Goal: Check status: Check status

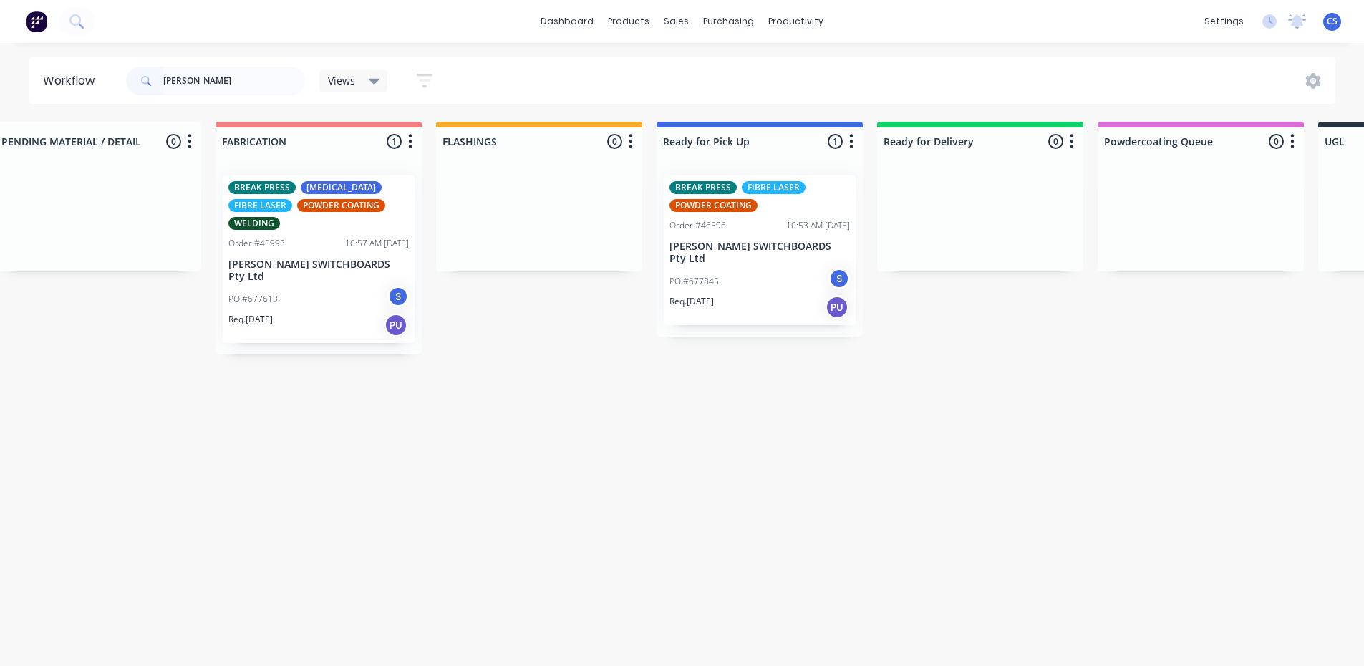
scroll to position [0, 505]
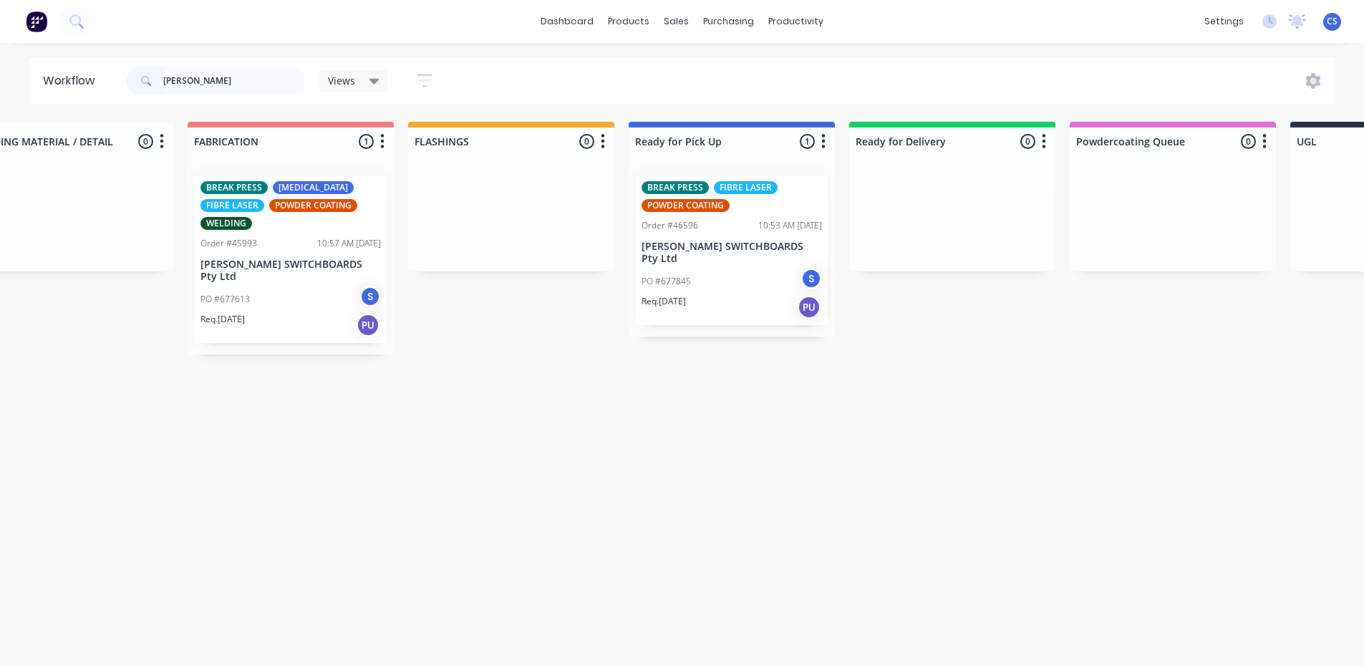
type input "[PERSON_NAME]"
click at [670, 275] on p "PO #677845" at bounding box center [666, 281] width 49 height 13
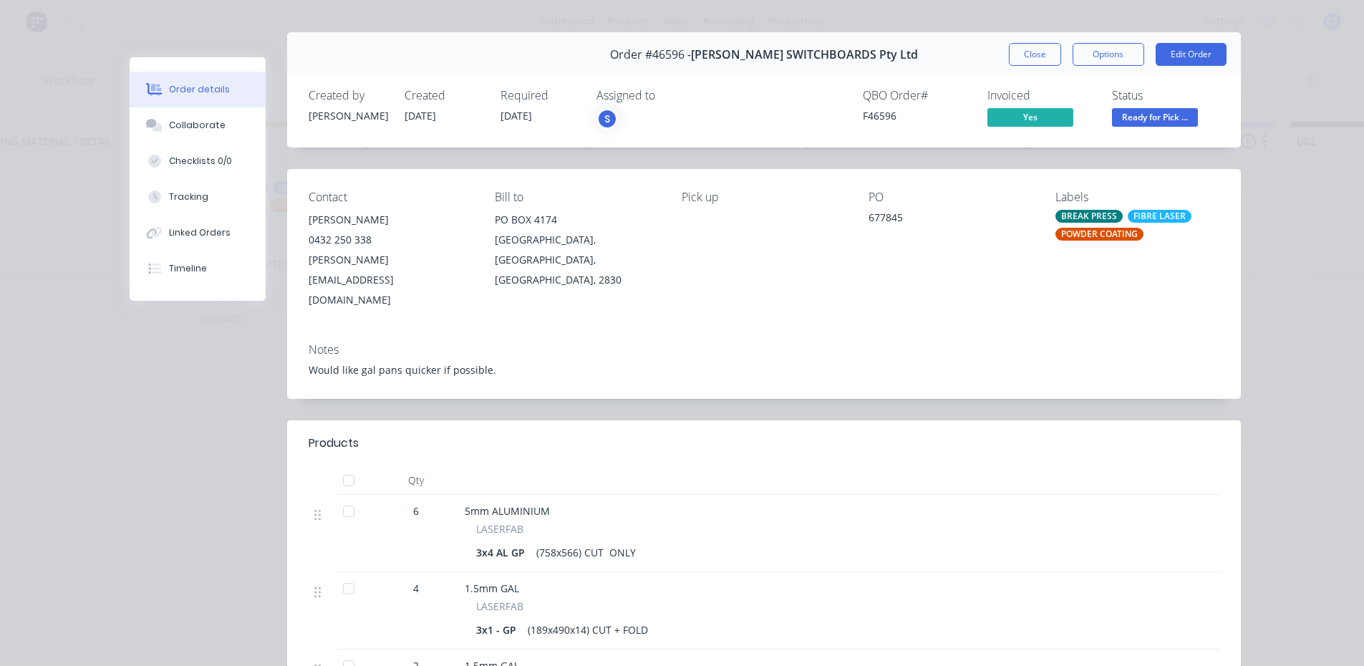
scroll to position [0, 0]
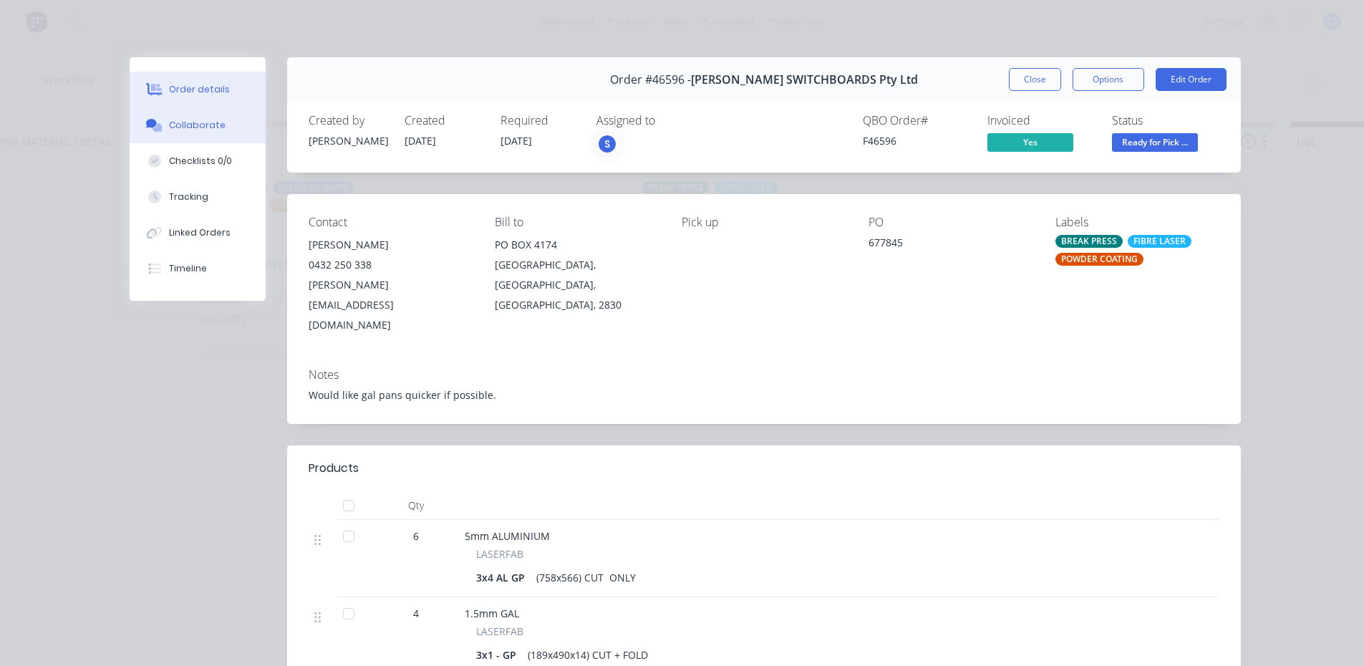
drag, startPoint x: 216, startPoint y: 126, endPoint x: 246, endPoint y: 144, distance: 34.4
click at [216, 125] on button "Collaborate" at bounding box center [198, 125] width 136 height 36
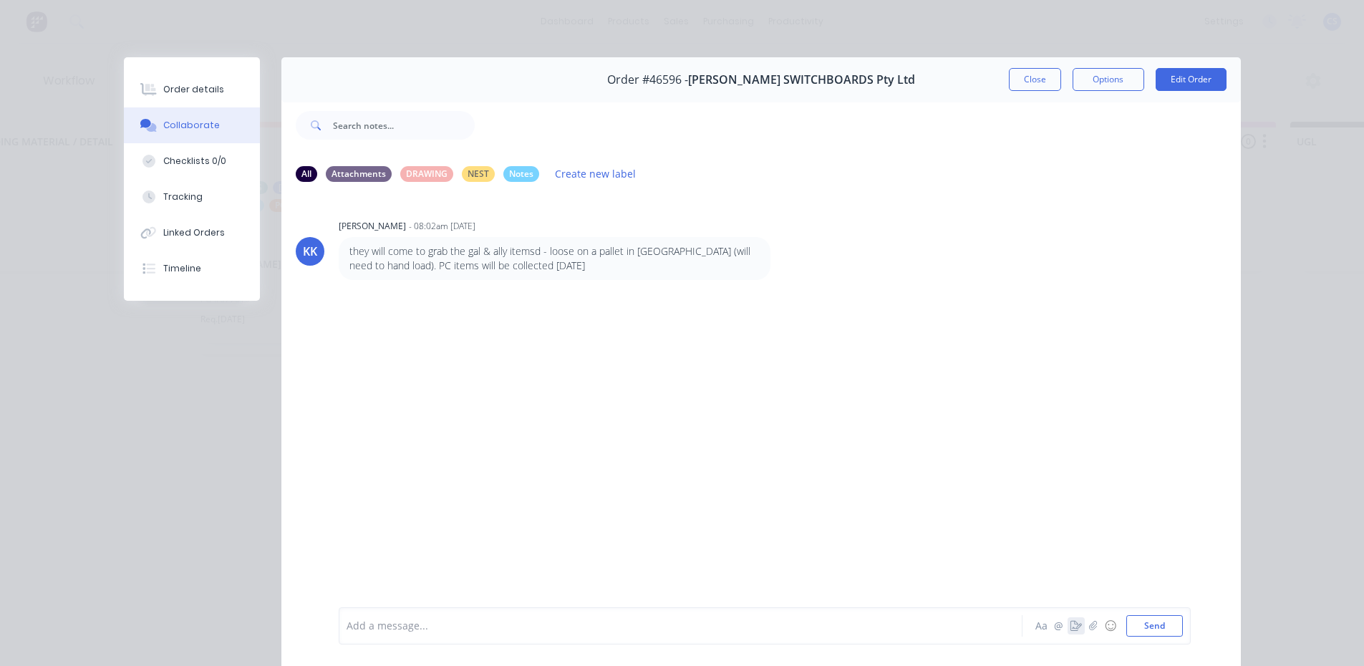
click at [1076, 629] on icon "button" at bounding box center [1076, 626] width 11 height 10
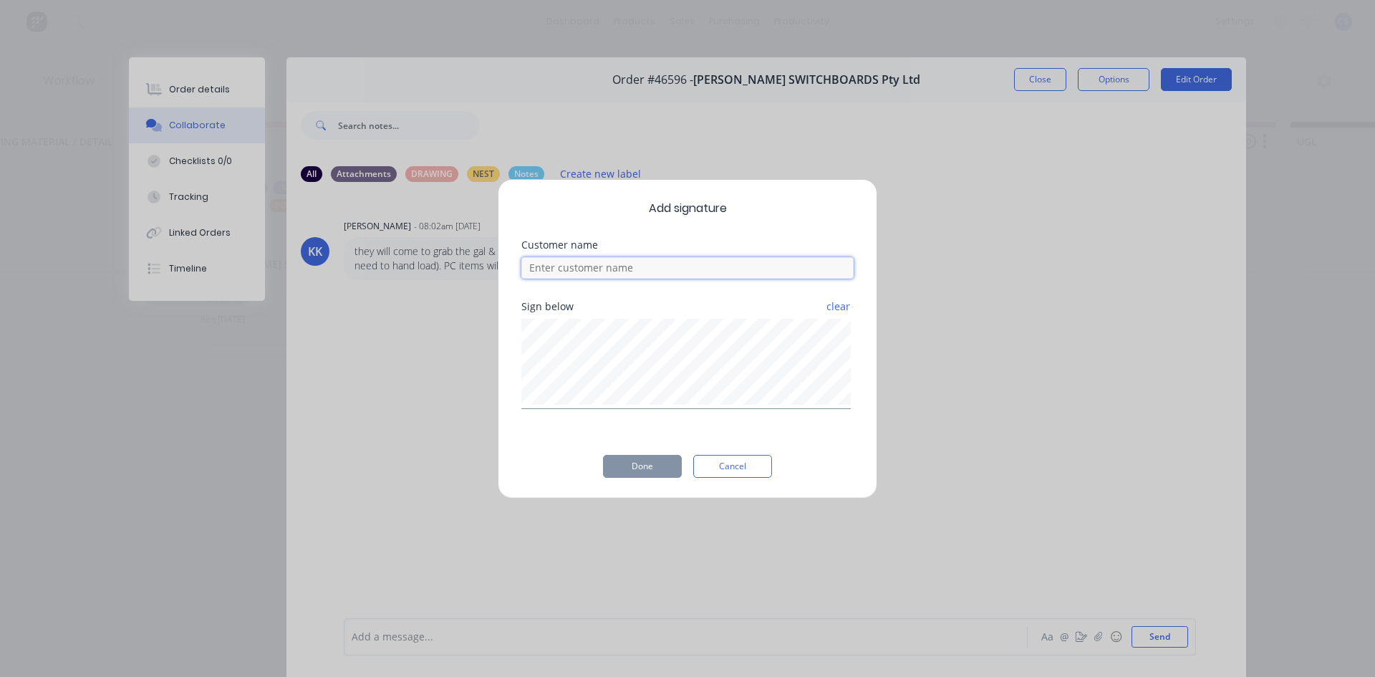
click at [617, 266] on input at bounding box center [687, 267] width 332 height 21
type input "[PERSON_NAME]"
click at [628, 461] on button "Done" at bounding box center [642, 466] width 79 height 23
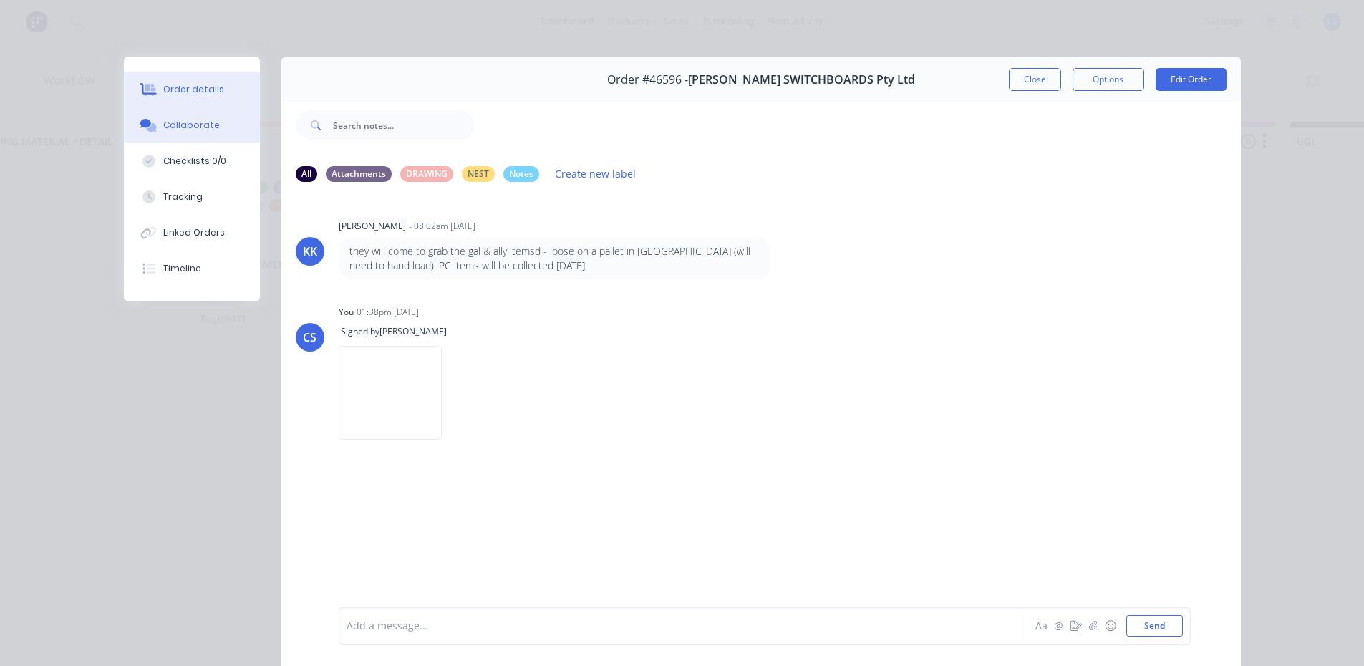
click at [200, 93] on div "Order details" at bounding box center [193, 89] width 61 height 13
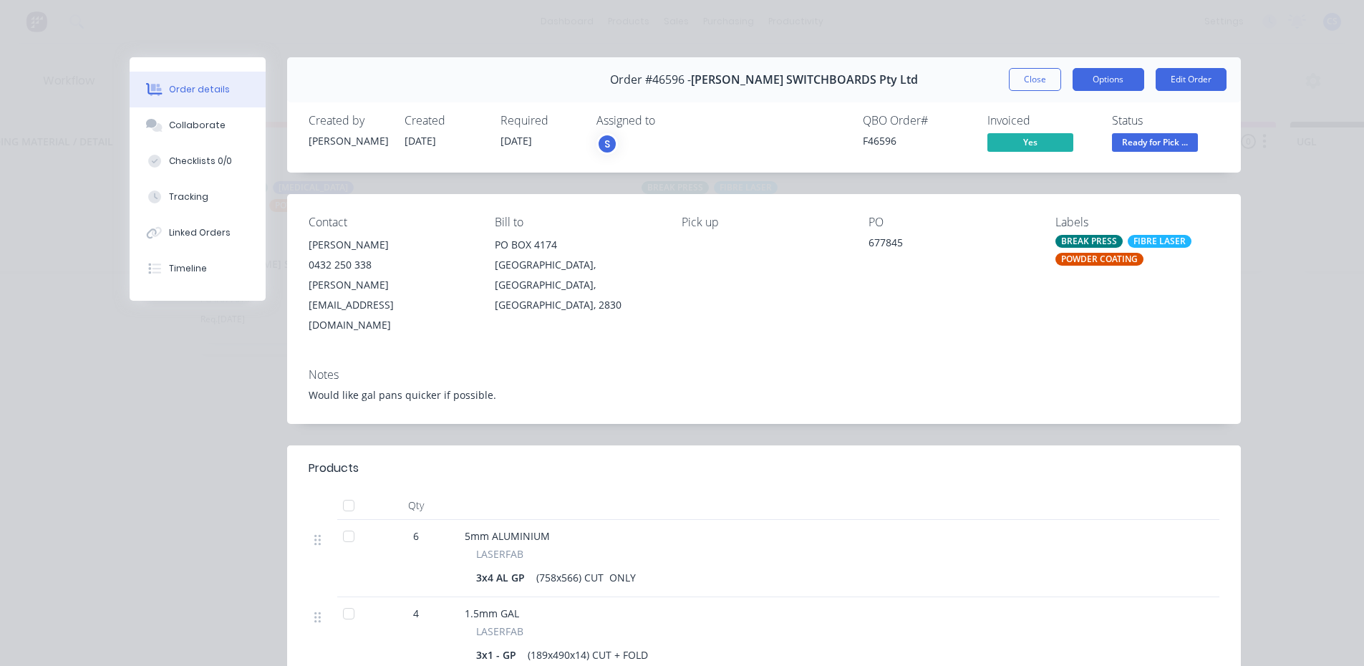
click at [1118, 82] on button "Options" at bounding box center [1109, 79] width 72 height 23
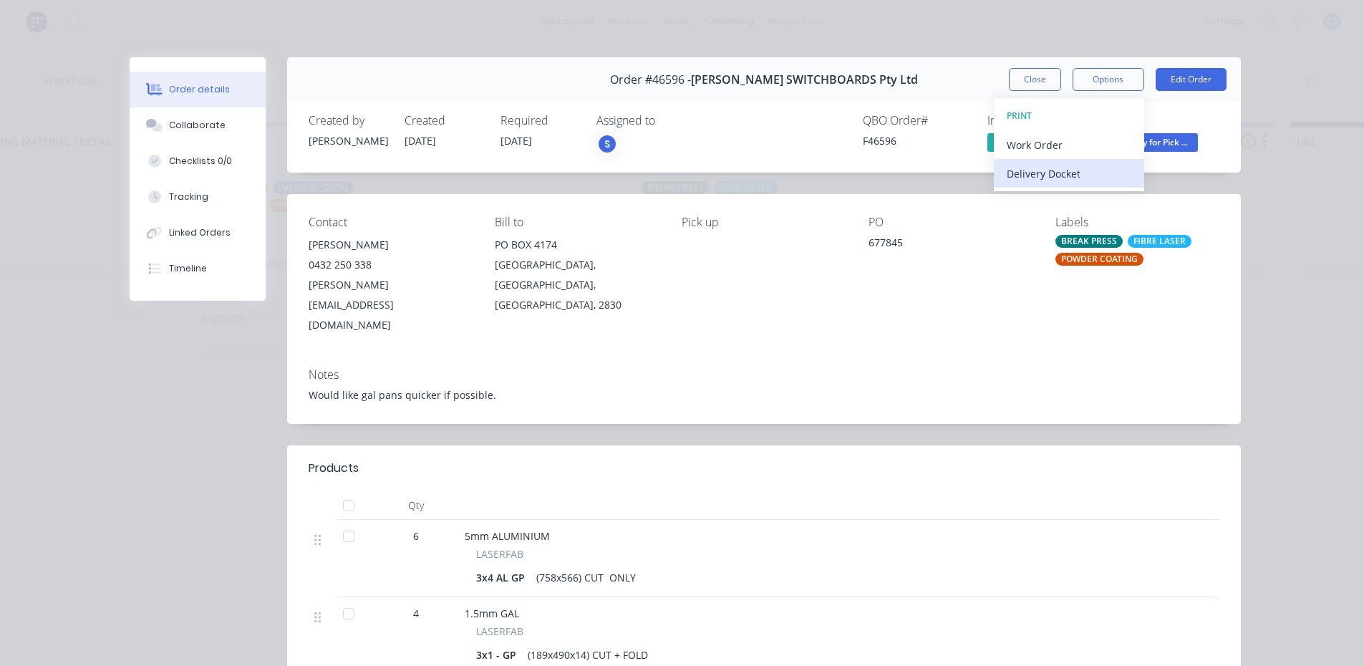
click at [1022, 176] on div "Delivery Docket" at bounding box center [1069, 173] width 125 height 21
click at [1036, 184] on button "Standard" at bounding box center [1069, 173] width 150 height 29
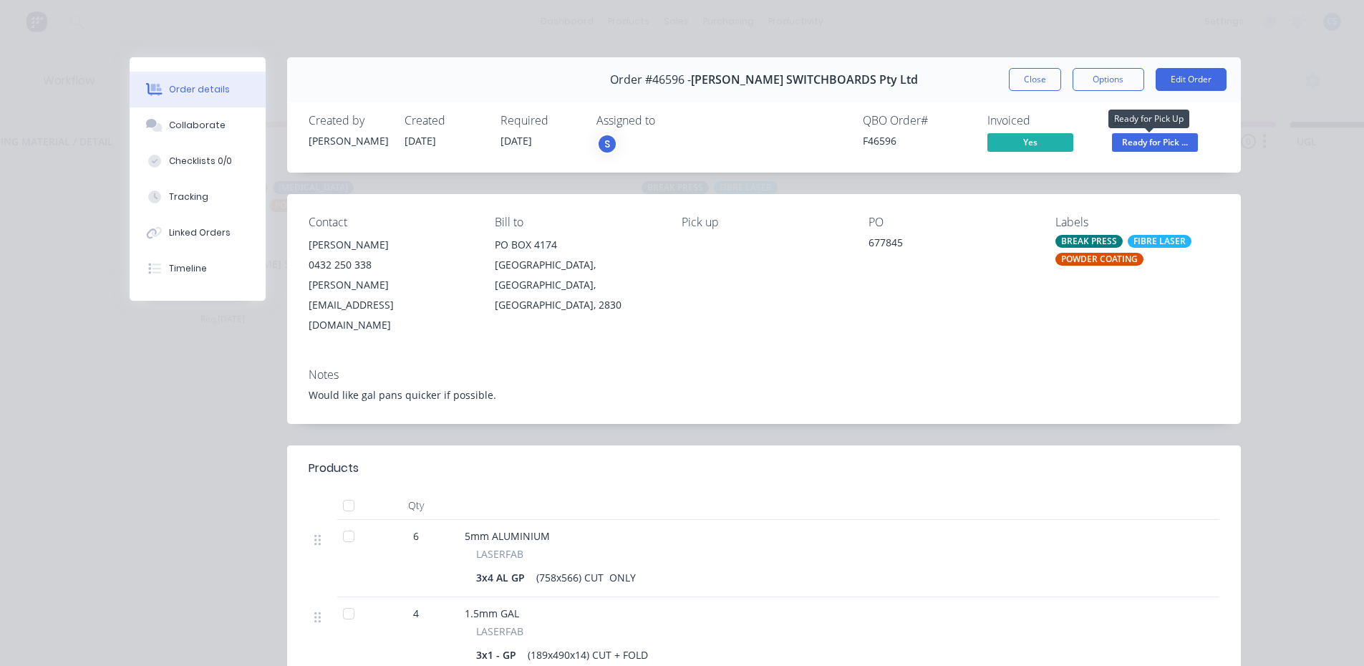
click at [1156, 146] on span "Ready for Pick ..." at bounding box center [1155, 142] width 86 height 18
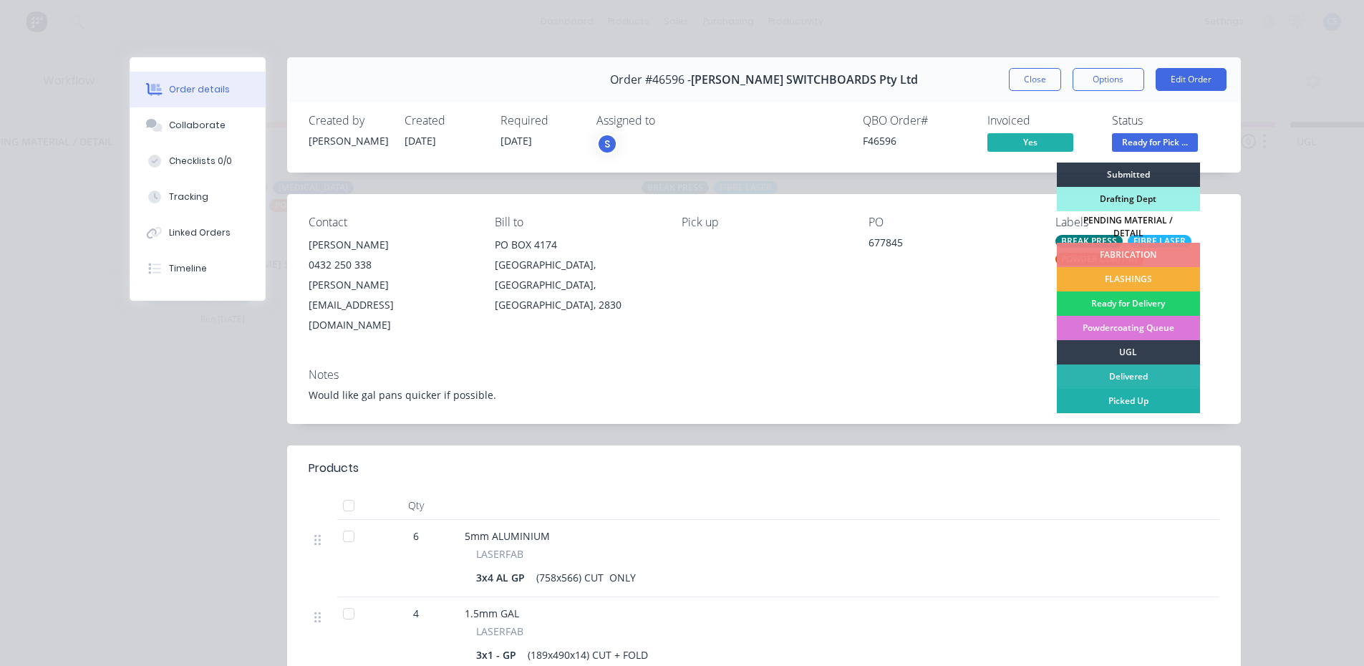
click at [1091, 392] on div "Picked Up" at bounding box center [1128, 401] width 143 height 24
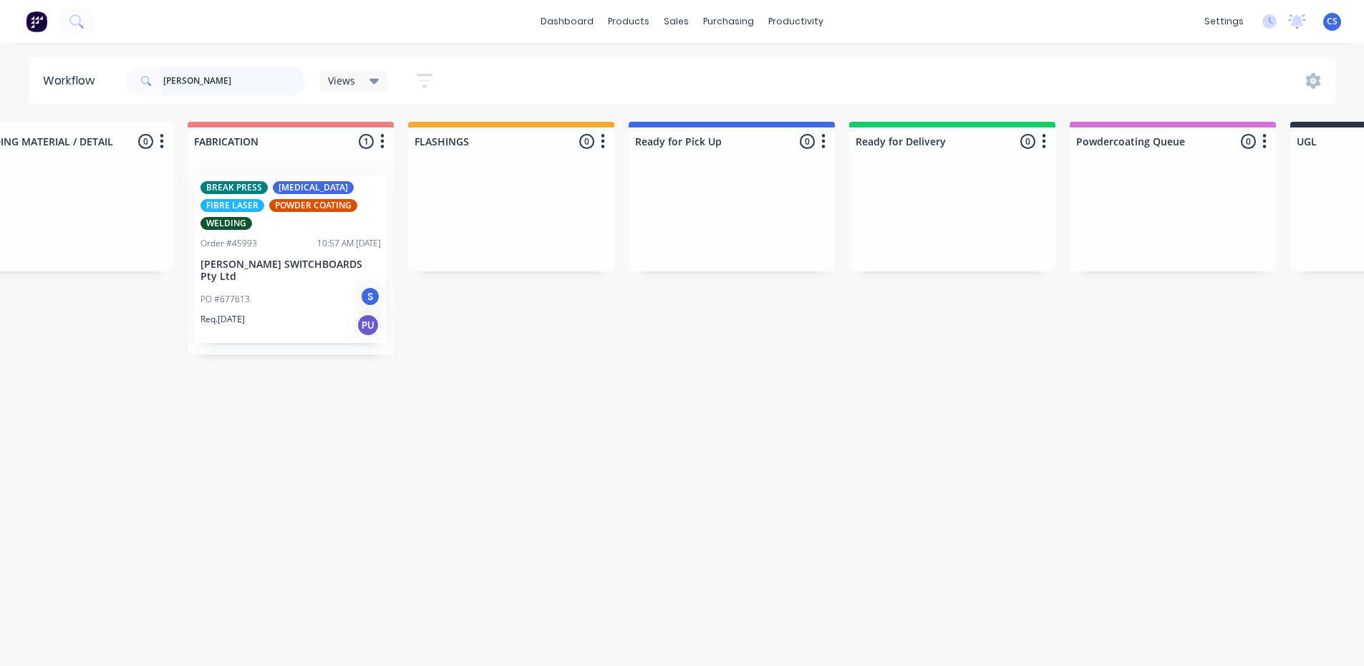
drag, startPoint x: 115, startPoint y: 64, endPoint x: 95, endPoint y: 59, distance: 20.5
click at [95, 59] on header "Workflow [PERSON_NAME] Views Save new view None (Default) edit Nilesh edit Prod…" at bounding box center [683, 80] width 1308 height 47
